Goal: Task Accomplishment & Management: Manage account settings

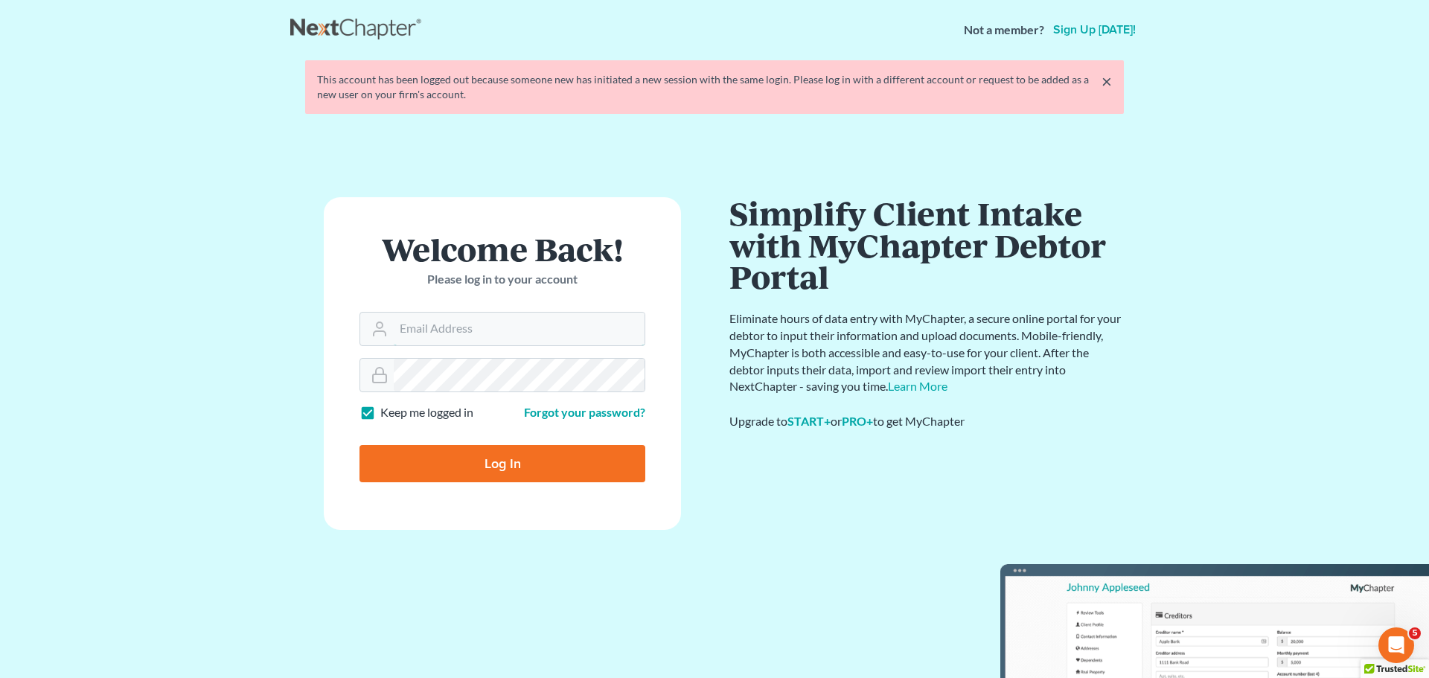
type input "marty@attorneyok.com"
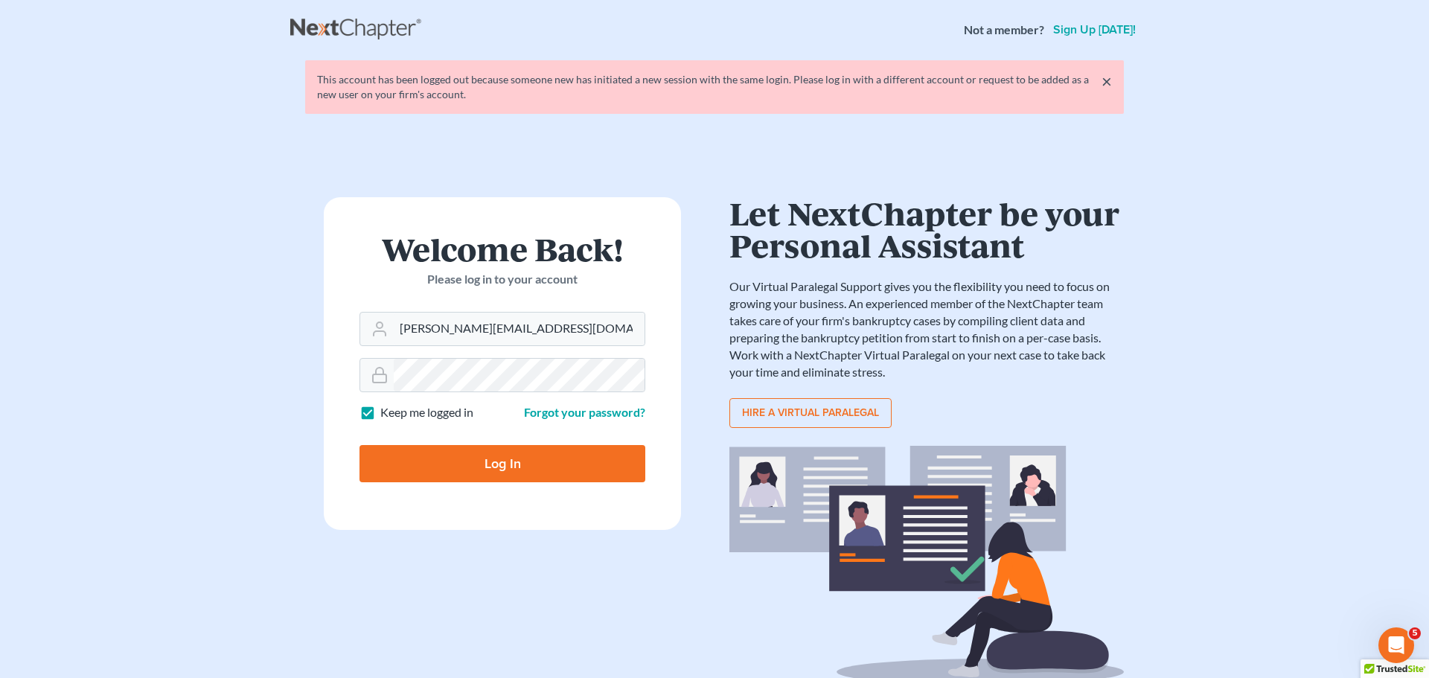
click at [473, 459] on input "Log In" at bounding box center [503, 463] width 286 height 37
type input "Thinking..."
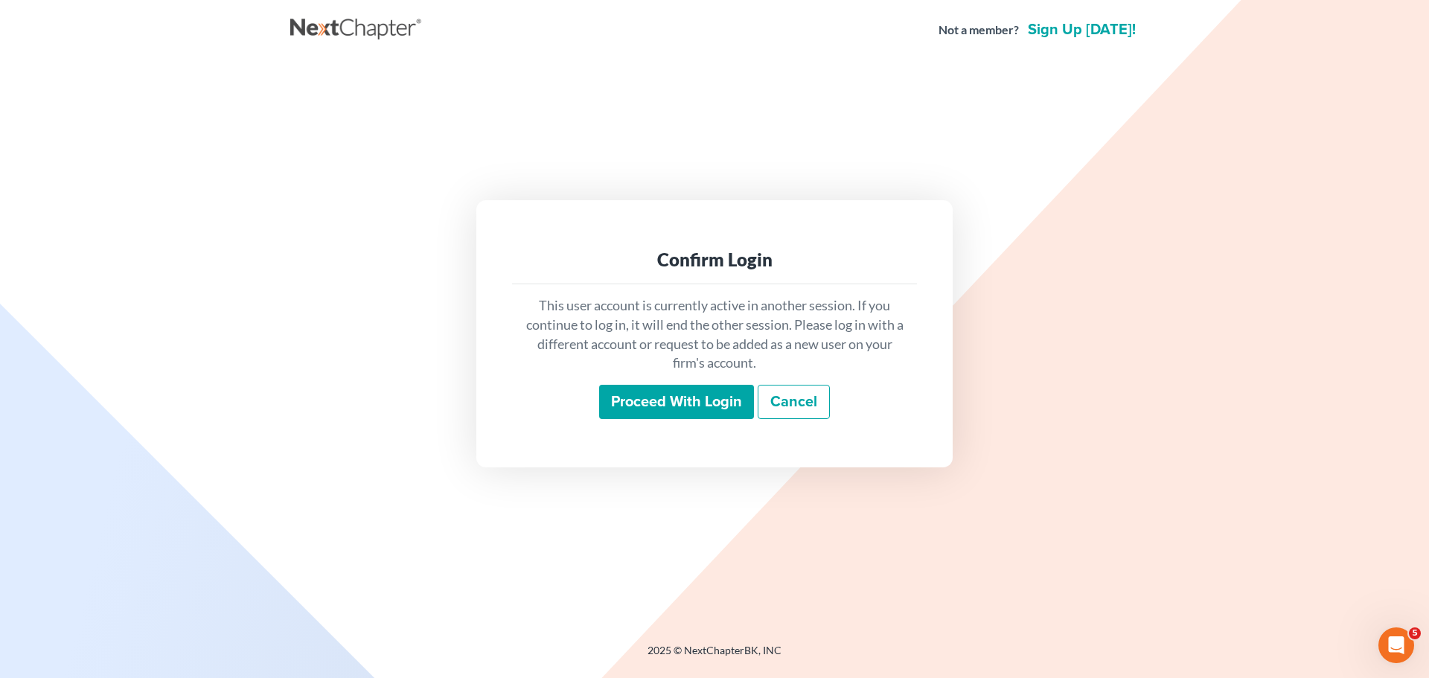
click at [724, 398] on input "Proceed with login" at bounding box center [676, 402] width 155 height 34
